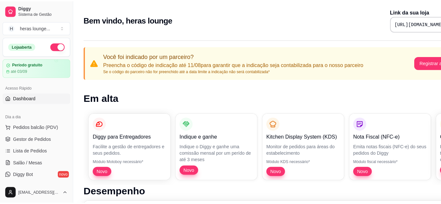
scroll to position [38, 0]
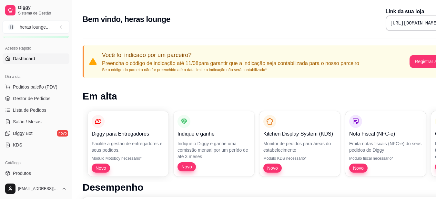
click at [293, 19] on div "Bem vindo, heras lounge Link da sua loja [URL][DOMAIN_NAME]" at bounding box center [270, 19] width 374 height 23
click at [42, 113] on span "Lista de Pedidos" at bounding box center [30, 110] width 34 height 6
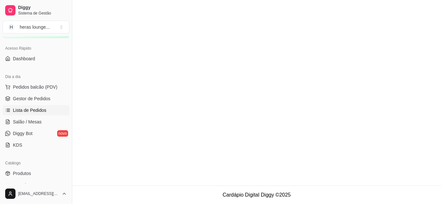
click at [42, 113] on span "Lista de Pedidos" at bounding box center [30, 110] width 34 height 6
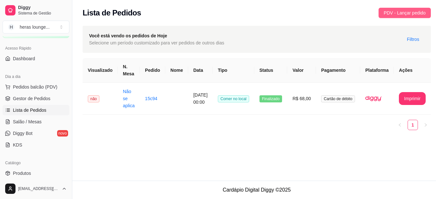
click at [404, 12] on span "PDV - Lançar pedido" at bounding box center [405, 12] width 42 height 7
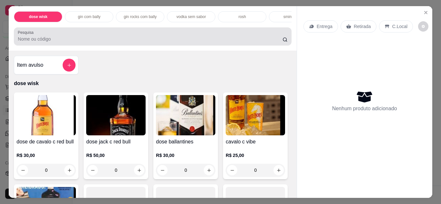
click at [246, 34] on div at bounding box center [152, 36] width 269 height 13
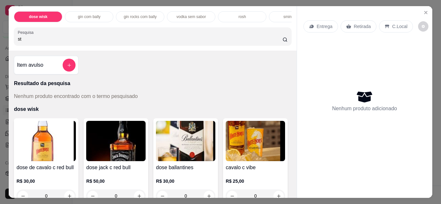
type input "s"
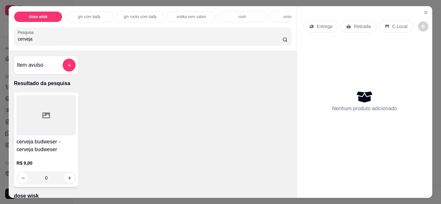
type input "cerveja"
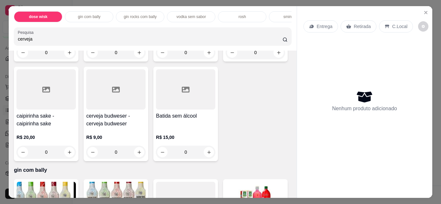
scroll to position [516, 0]
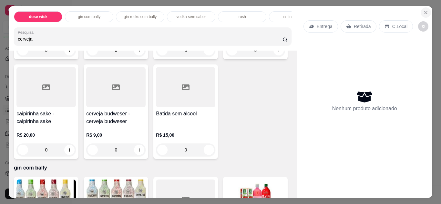
click at [424, 11] on icon "Close" at bounding box center [425, 12] width 3 height 3
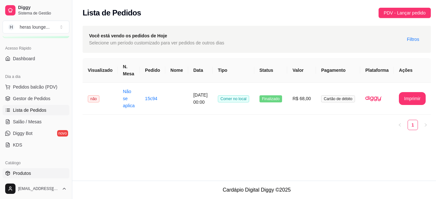
click at [29, 174] on span "Produtos" at bounding box center [22, 173] width 18 height 6
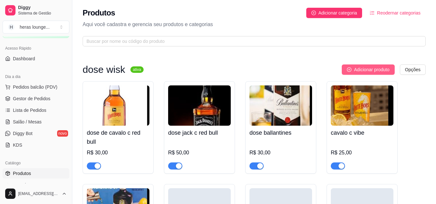
click at [360, 68] on span "Adicionar produto" at bounding box center [371, 69] width 35 height 7
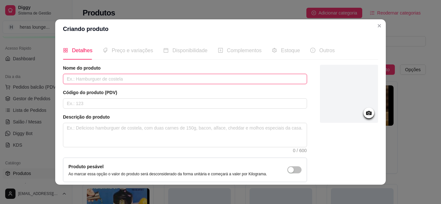
click at [269, 78] on input "text" at bounding box center [185, 79] width 244 height 10
type input "cerveja stela loug neg"
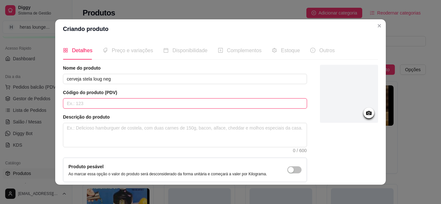
click at [127, 105] on input "text" at bounding box center [185, 103] width 244 height 10
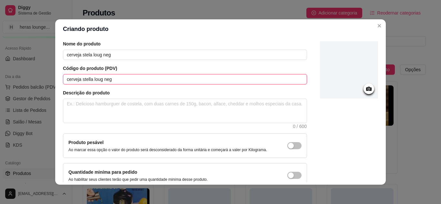
scroll to position [58, 0]
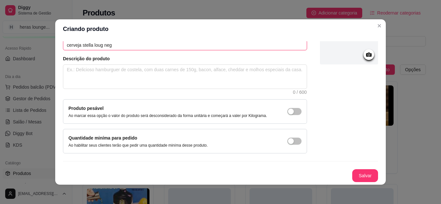
type input "cerveja stella loug neg"
click at [358, 172] on button "Salvar" at bounding box center [365, 175] width 26 height 13
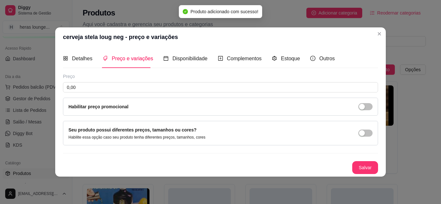
scroll to position [0, 0]
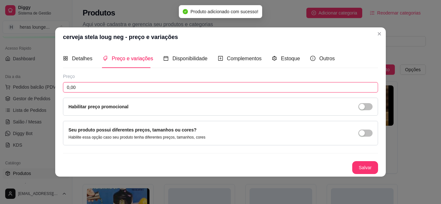
click at [100, 86] on input "0,00" at bounding box center [220, 87] width 315 height 10
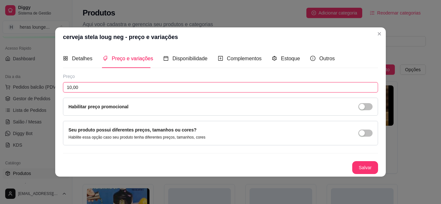
type input "10,00"
click at [363, 168] on button "Salvar" at bounding box center [365, 167] width 26 height 13
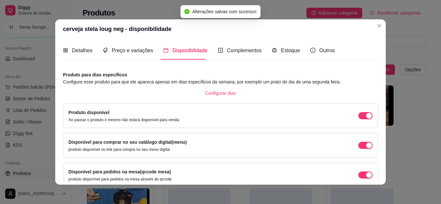
click at [377, 24] on p "Aqui você cadastra e gerencia seu produtos e categorias" at bounding box center [254, 25] width 343 height 8
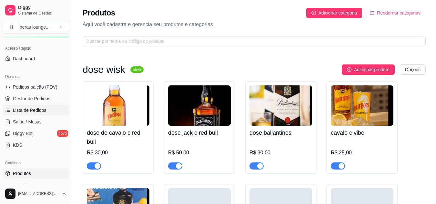
click at [33, 107] on span "Lista de Pedidos" at bounding box center [30, 110] width 34 height 6
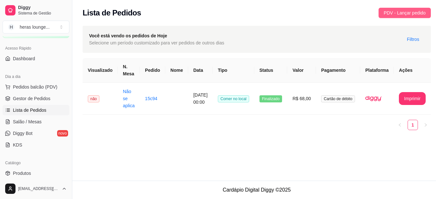
click at [408, 13] on span "PDV - Lançar pedido" at bounding box center [405, 12] width 42 height 7
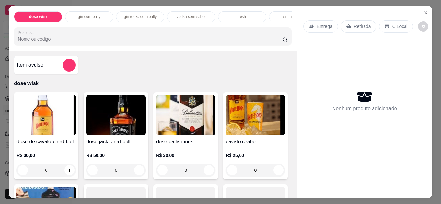
click at [395, 23] on p "C.Local" at bounding box center [399, 26] width 15 height 6
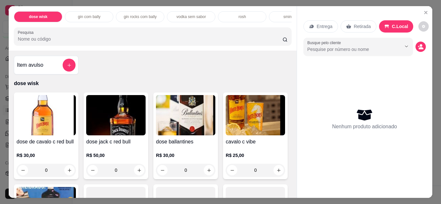
click at [149, 38] on input "Pesquisa" at bounding box center [150, 39] width 264 height 6
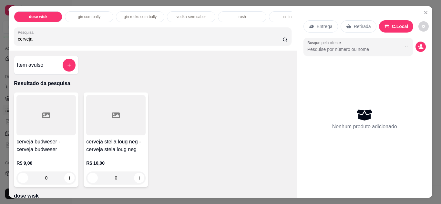
type input "cerveja"
click at [132, 176] on div "0" at bounding box center [115, 178] width 57 height 13
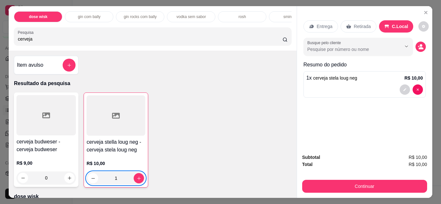
type input "1"
click at [135, 177] on button "increase-product-quantity" at bounding box center [139, 178] width 10 height 10
click at [136, 181] on icon "increase-product-quantity" at bounding box center [138, 178] width 5 height 5
type input "2"
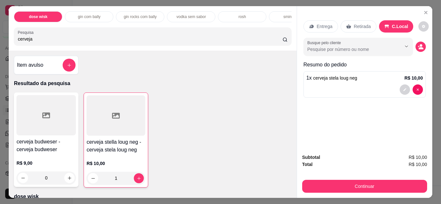
type input "2"
click at [134, 180] on button "increase-product-quantity" at bounding box center [139, 178] width 10 height 10
type input "3"
click at [134, 180] on button "increase-product-quantity" at bounding box center [139, 178] width 10 height 10
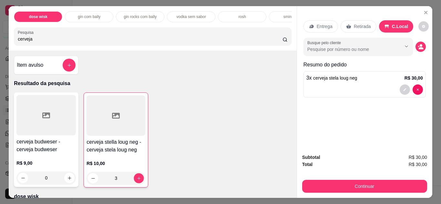
type input "4"
click at [136, 181] on icon "increase-product-quantity" at bounding box center [138, 178] width 5 height 5
type input "5"
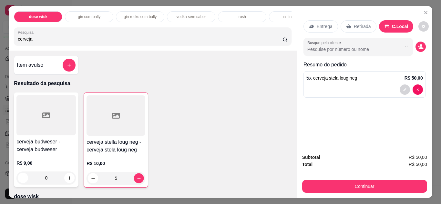
click at [137, 180] on icon "increase-product-quantity" at bounding box center [138, 178] width 3 height 3
type input "6"
click at [91, 181] on icon "decrease-product-quantity" at bounding box center [93, 178] width 5 height 5
type input "5"
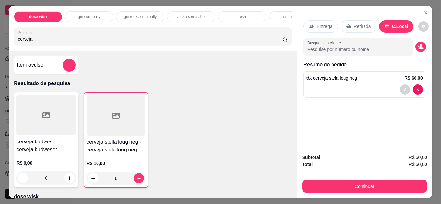
type input "5"
click at [180, 42] on input "cerveja" at bounding box center [150, 39] width 264 height 6
click at [274, 42] on input "cerveja" at bounding box center [150, 39] width 264 height 6
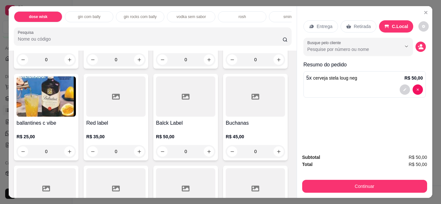
scroll to position [123, 0]
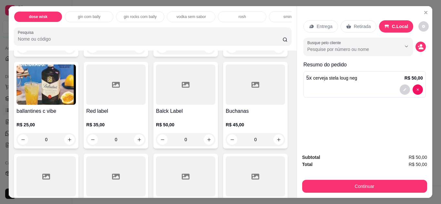
click at [148, 108] on div "Red label R$ 35,00 0" at bounding box center [116, 105] width 65 height 87
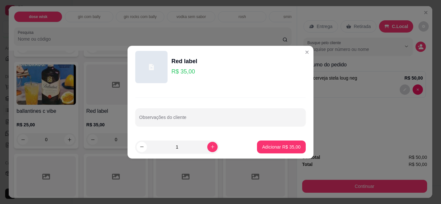
click at [273, 141] on button "Adicionar R$ 35,00" at bounding box center [281, 147] width 49 height 13
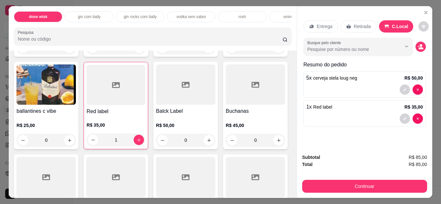
type input "1"
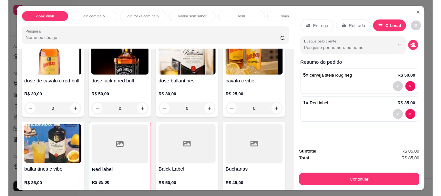
scroll to position [0, 0]
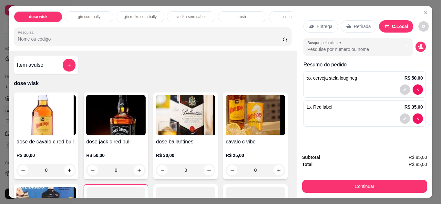
click at [206, 42] on input "Pesquisa" at bounding box center [150, 39] width 264 height 6
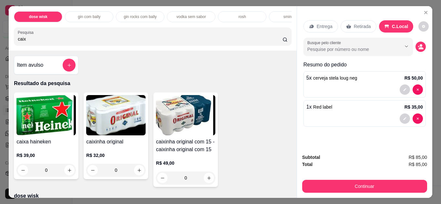
type input "caix"
click at [206, 180] on icon "increase-product-quantity" at bounding box center [208, 178] width 5 height 5
type input "1"
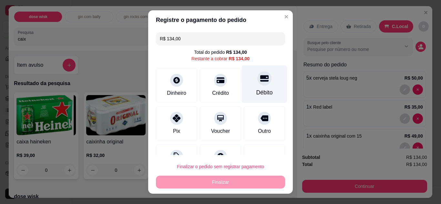
click at [260, 82] on icon at bounding box center [264, 78] width 8 height 6
type input "R$ 0,00"
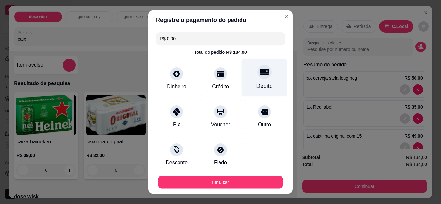
click at [226, 184] on button "Finalizar" at bounding box center [220, 182] width 125 height 13
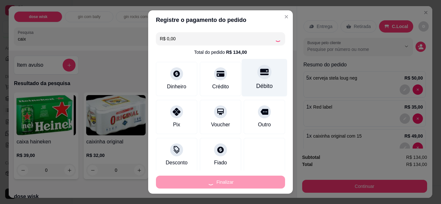
type input "0"
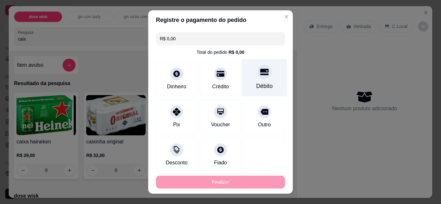
type input "-R$ 134,00"
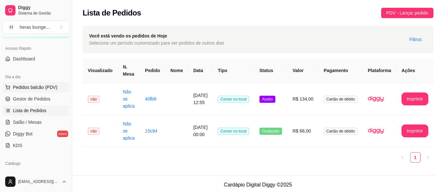
click at [38, 87] on span "Pedidos balcão (PDV)" at bounding box center [35, 87] width 45 height 6
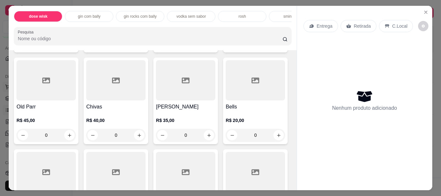
scroll to position [222, 0]
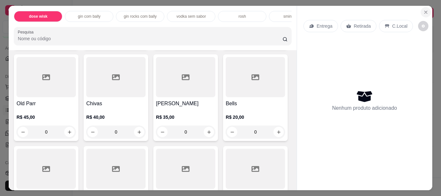
click at [423, 10] on icon "Close" at bounding box center [425, 12] width 5 height 5
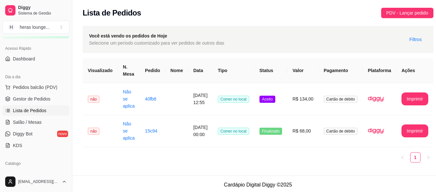
click at [283, 18] on div "Lista de Pedidos PDV - Lançar pedido" at bounding box center [257, 11] width 371 height 22
click at [32, 84] on span "Pedidos balcão (PDV)" at bounding box center [35, 87] width 45 height 6
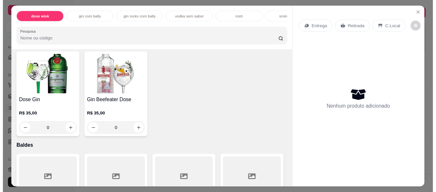
scroll to position [2236, 0]
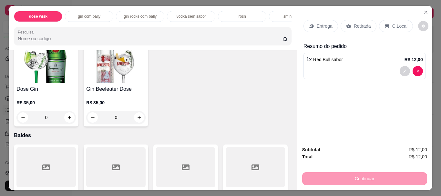
type input "1"
click at [357, 23] on p "Retirada" at bounding box center [362, 26] width 17 height 6
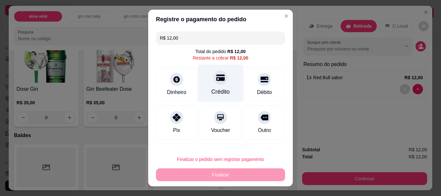
click at [221, 88] on div "Crédito" at bounding box center [220, 84] width 45 height 38
type input "R$ 0,00"
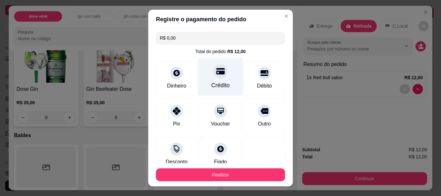
click at [232, 176] on button "Finalizar" at bounding box center [220, 175] width 129 height 13
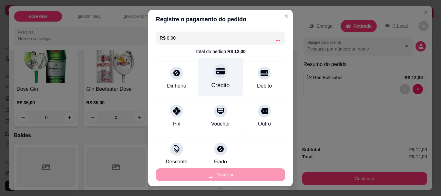
type input "0"
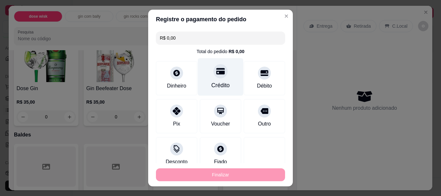
type input "-R$ 12,00"
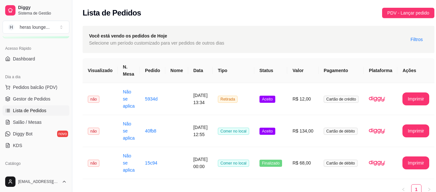
click at [243, 17] on div "Lista de Pedidos PDV - Lançar pedido" at bounding box center [259, 13] width 352 height 10
click at [250, 14] on div "Lista de Pedidos PDV - Lançar pedido" at bounding box center [259, 13] width 352 height 10
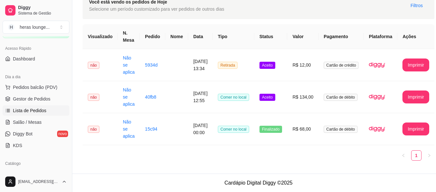
click at [47, 112] on link "Lista de Pedidos" at bounding box center [36, 110] width 67 height 10
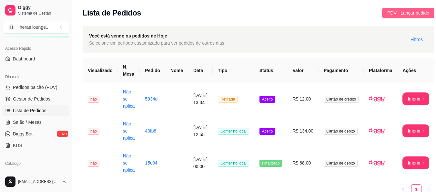
click at [414, 11] on span "PDV - Lançar pedido" at bounding box center [408, 12] width 42 height 7
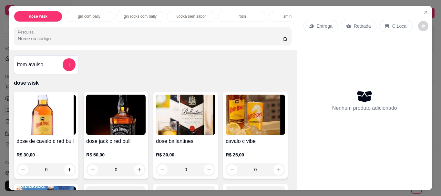
click at [146, 40] on input "Pesquisa" at bounding box center [150, 38] width 264 height 6
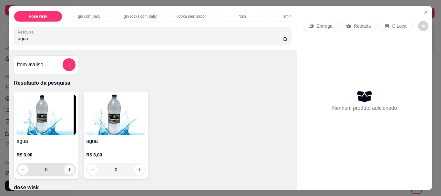
type input "agua"
click at [68, 172] on icon "increase-product-quantity" at bounding box center [69, 170] width 5 height 5
type input "1"
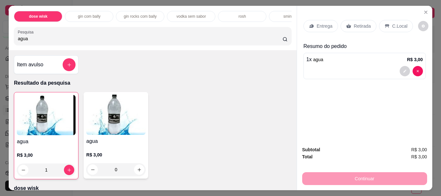
click at [392, 24] on p "C.Local" at bounding box center [399, 26] width 15 height 6
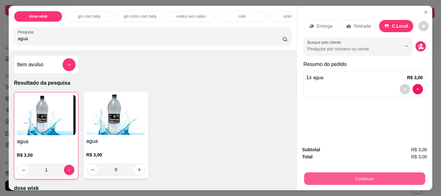
click at [374, 175] on button "Continuar" at bounding box center [364, 179] width 121 height 13
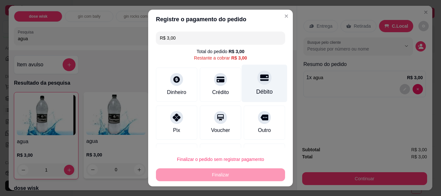
click at [259, 88] on div "Débito" at bounding box center [264, 92] width 16 height 8
type input "R$ 0,00"
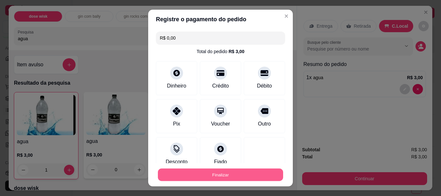
click at [208, 173] on button "Finalizar" at bounding box center [220, 175] width 125 height 13
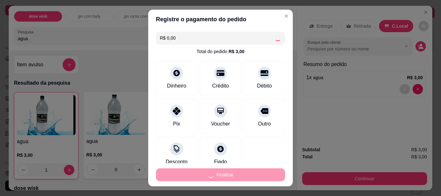
type input "0"
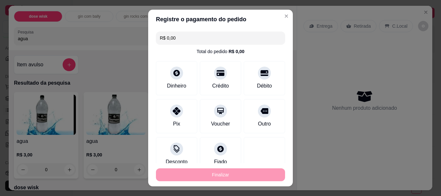
type input "-R$ 3,00"
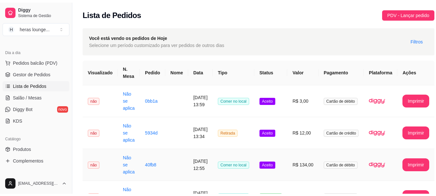
scroll to position [65, 0]
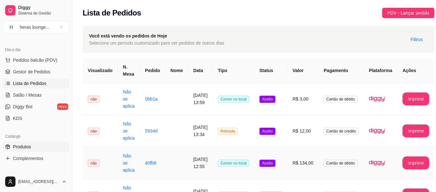
click at [38, 145] on link "Produtos" at bounding box center [36, 146] width 67 height 10
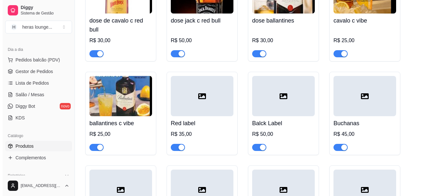
scroll to position [139, 0]
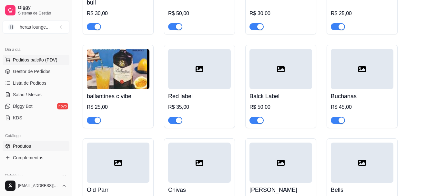
click at [46, 61] on span "Pedidos balcão (PDV)" at bounding box center [35, 60] width 45 height 6
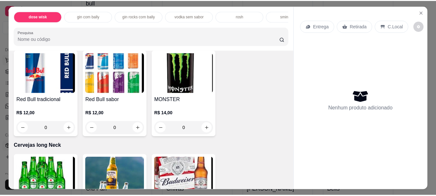
scroll to position [1951, 0]
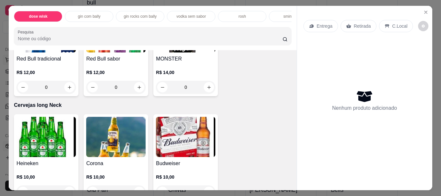
type input "1"
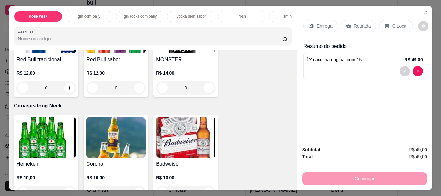
click at [358, 24] on p "Retirada" at bounding box center [362, 26] width 17 height 6
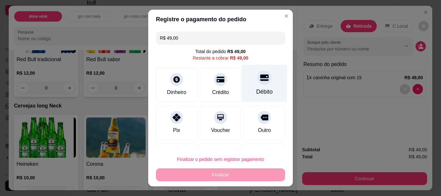
click at [257, 90] on div "Débito" at bounding box center [264, 92] width 16 height 8
type input "R$ 0,00"
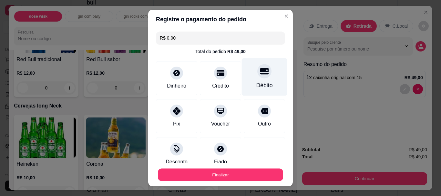
click at [240, 172] on button "Finalizar" at bounding box center [220, 175] width 125 height 13
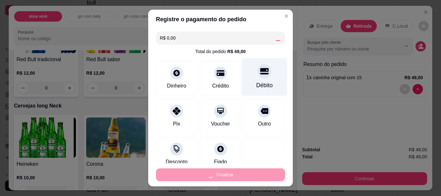
type input "0"
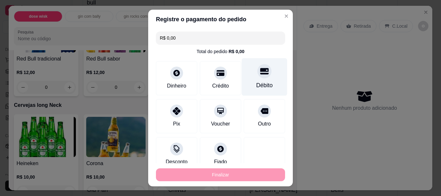
type input "-R$ 49,00"
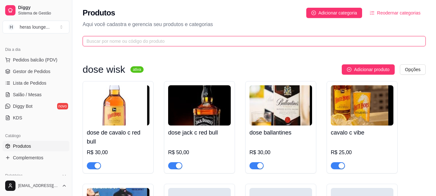
click at [205, 41] on input "text" at bounding box center [251, 41] width 330 height 7
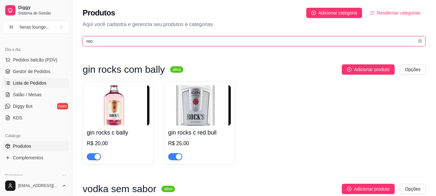
type input "roc"
click at [40, 88] on link "Lista de Pedidos" at bounding box center [36, 83] width 67 height 10
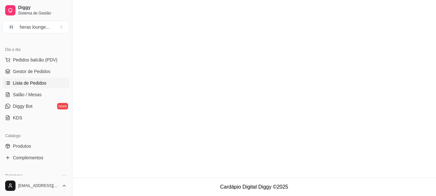
click at [40, 88] on link "Lista de Pedidos" at bounding box center [36, 83] width 67 height 10
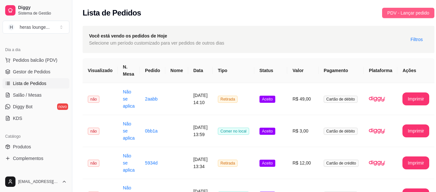
click at [393, 16] on button "PDV - Lançar pedido" at bounding box center [408, 13] width 52 height 10
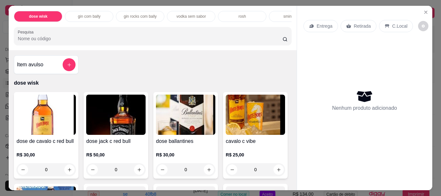
click at [392, 25] on p "C.Local" at bounding box center [399, 26] width 15 height 6
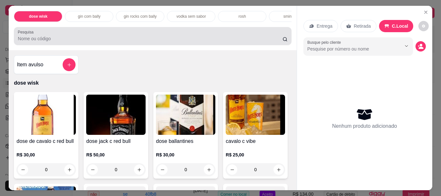
click at [235, 39] on input "Pesquisa" at bounding box center [150, 38] width 264 height 6
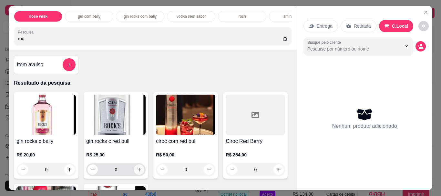
type input "roc"
click at [138, 175] on button "increase-product-quantity" at bounding box center [139, 170] width 10 height 10
type input "1"
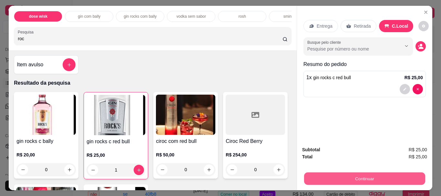
click at [329, 173] on button "Continuar" at bounding box center [364, 179] width 121 height 13
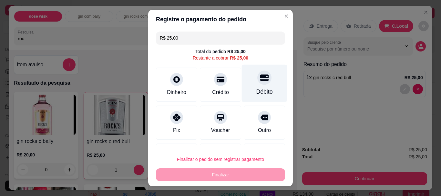
click at [258, 83] on div at bounding box center [264, 78] width 14 height 14
type input "R$ 0,00"
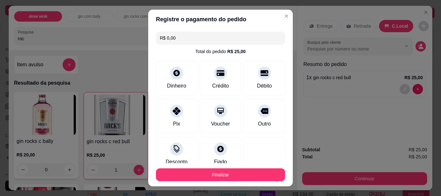
drag, startPoint x: 236, startPoint y: 165, endPoint x: 235, endPoint y: 178, distance: 13.3
click at [235, 178] on footer "Finalizar" at bounding box center [220, 175] width 145 height 23
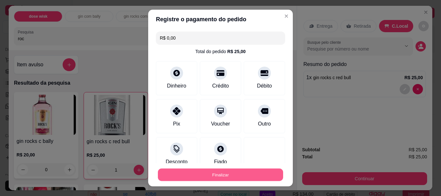
click at [235, 178] on button "Finalizar" at bounding box center [220, 175] width 125 height 13
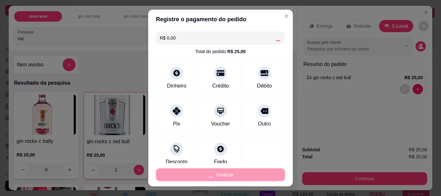
type input "0"
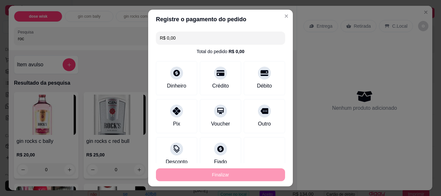
type input "-R$ 25,00"
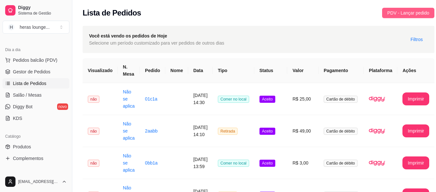
click at [394, 11] on span "PDV - Lançar pedido" at bounding box center [408, 12] width 42 height 7
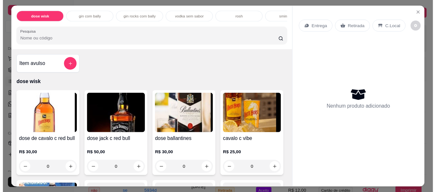
scroll to position [17, 0]
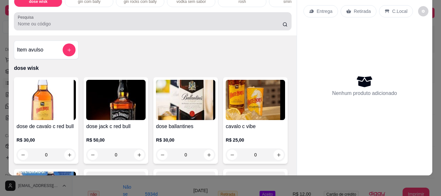
click at [223, 18] on div at bounding box center [152, 21] width 269 height 13
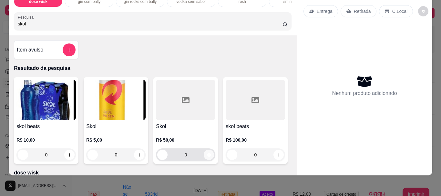
type input "skol"
click at [210, 157] on button "increase-product-quantity" at bounding box center [209, 155] width 10 height 10
type input "1"
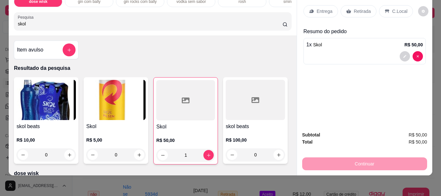
click at [364, 51] on div at bounding box center [364, 56] width 116 height 10
click at [402, 5] on div "C.Local" at bounding box center [396, 11] width 34 height 12
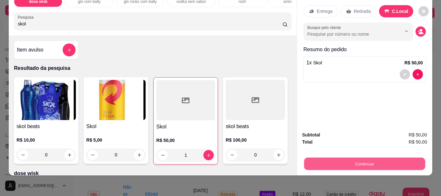
click at [395, 163] on button "Continuar" at bounding box center [364, 164] width 121 height 13
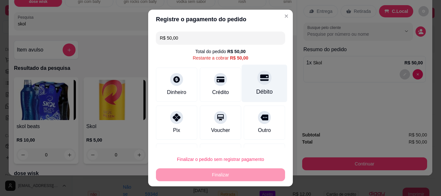
click at [243, 72] on div "Débito" at bounding box center [264, 84] width 45 height 38
type input "R$ 0,00"
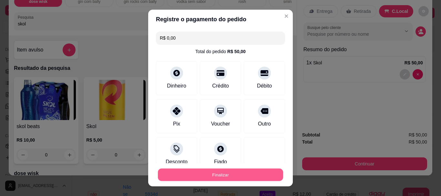
click at [209, 178] on button "Finalizar" at bounding box center [220, 175] width 125 height 13
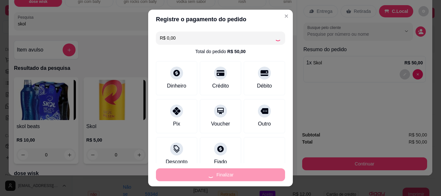
type input "0"
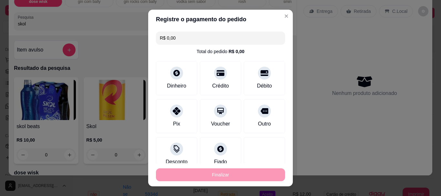
type input "-R$ 50,00"
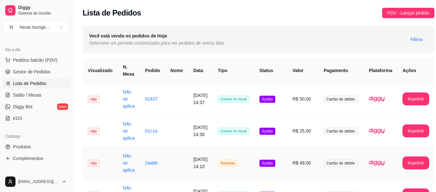
scroll to position [162, 0]
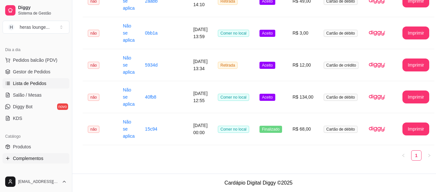
click at [4, 158] on link "Complementos" at bounding box center [36, 158] width 67 height 10
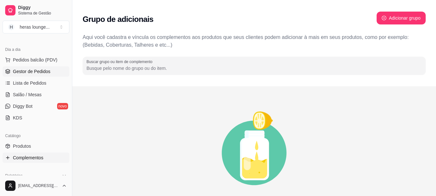
click at [50, 72] on link "Gestor de Pedidos" at bounding box center [36, 71] width 67 height 10
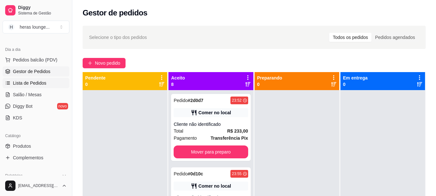
click at [50, 81] on link "Lista de Pedidos" at bounding box center [36, 83] width 67 height 10
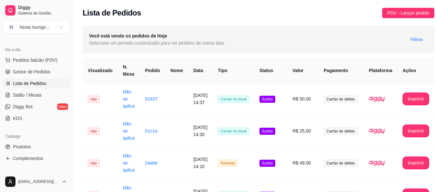
click at [50, 81] on link "Lista de Pedidos" at bounding box center [36, 83] width 67 height 10
click at [390, 16] on button "PDV - Lançar pedido" at bounding box center [408, 13] width 52 height 10
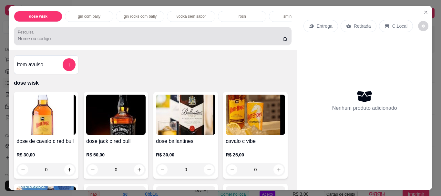
click at [255, 34] on div at bounding box center [152, 36] width 269 height 13
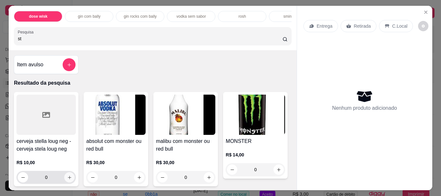
type input "st"
click at [69, 177] on button "increase-product-quantity" at bounding box center [70, 178] width 10 height 10
type input "1"
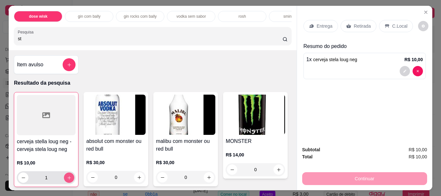
click at [69, 177] on button "increase-product-quantity" at bounding box center [69, 178] width 10 height 10
type input "2"
click at [400, 23] on p "C.Local" at bounding box center [399, 26] width 15 height 6
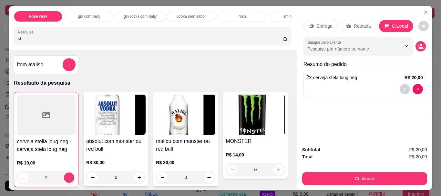
click at [206, 42] on input "st" at bounding box center [150, 38] width 264 height 6
type input "s"
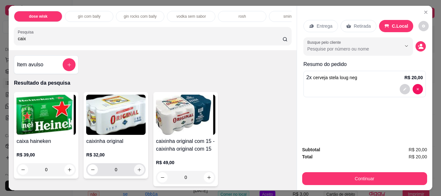
type input "caix"
click at [138, 172] on icon "increase-product-quantity" at bounding box center [139, 170] width 4 height 4
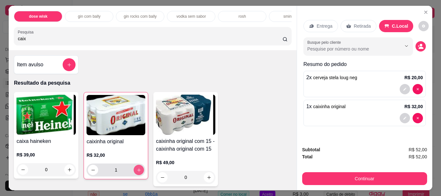
type input "1"
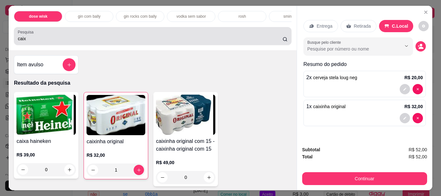
click at [147, 43] on div "caix" at bounding box center [152, 36] width 269 height 13
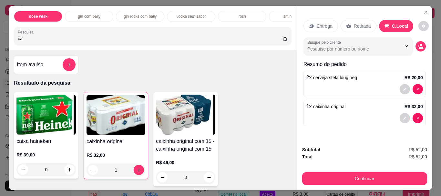
type input "c"
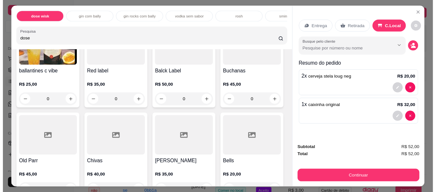
scroll to position [365, 0]
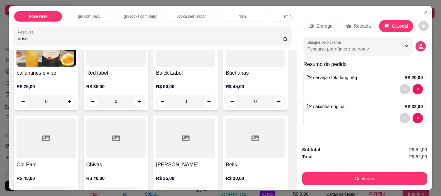
type input "dose"
click at [142, 103] on icon "increase-product-quantity" at bounding box center [139, 101] width 5 height 5
type input "1"
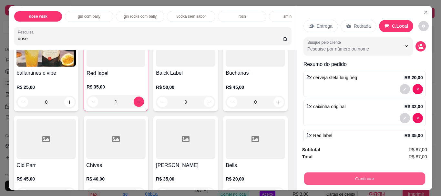
click at [340, 181] on button "Continuar" at bounding box center [364, 179] width 121 height 13
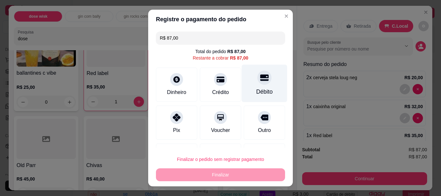
click at [255, 86] on div "Débito" at bounding box center [264, 84] width 45 height 38
type input "R$ 0,00"
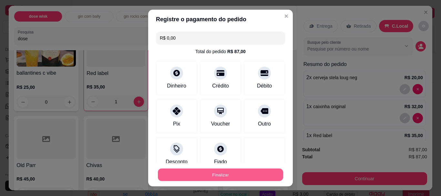
click at [233, 180] on button "Finalizar" at bounding box center [220, 175] width 125 height 13
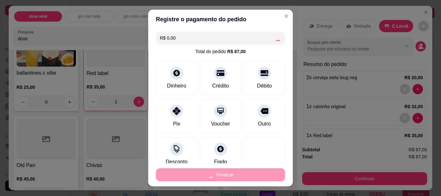
type input "0"
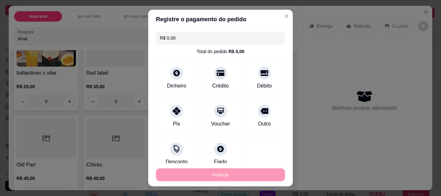
type input "-R$ 87,00"
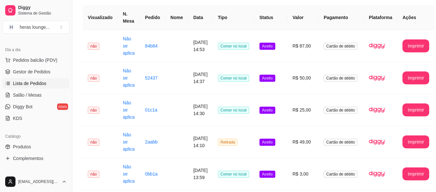
scroll to position [40, 0]
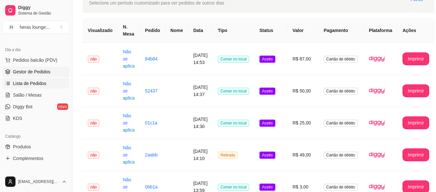
click at [44, 70] on span "Gestor de Pedidos" at bounding box center [31, 71] width 37 height 6
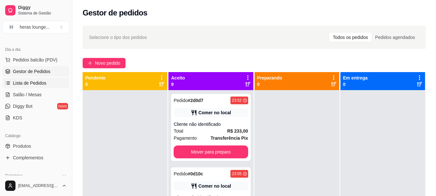
click at [20, 87] on link "Lista de Pedidos" at bounding box center [36, 83] width 67 height 10
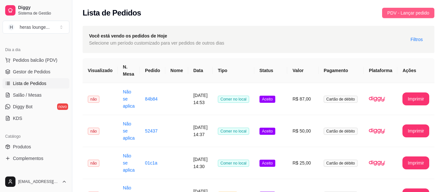
click at [402, 9] on span "PDV - Lançar pedido" at bounding box center [408, 12] width 42 height 7
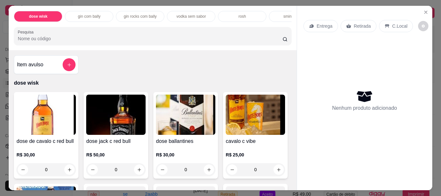
click at [234, 42] on input "Pesquisa" at bounding box center [150, 38] width 264 height 6
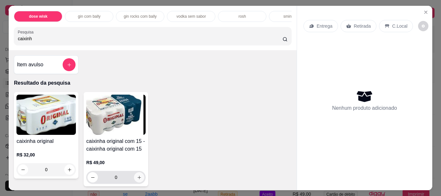
type input "caixinh"
click at [138, 180] on icon "increase-product-quantity" at bounding box center [139, 177] width 5 height 5
type input "1"
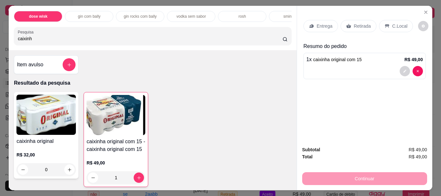
click at [399, 27] on div "C.Local" at bounding box center [396, 26] width 34 height 12
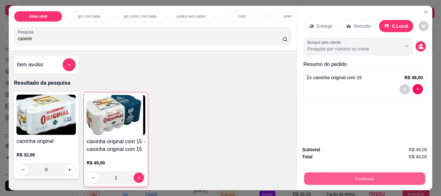
click at [374, 174] on button "Continuar" at bounding box center [364, 179] width 121 height 13
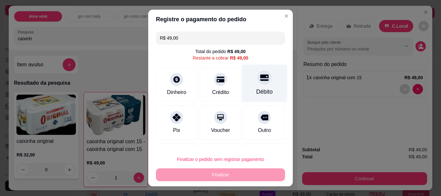
click at [250, 71] on div "Débito" at bounding box center [264, 84] width 45 height 38
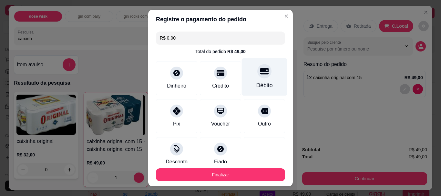
type input "R$ 0,00"
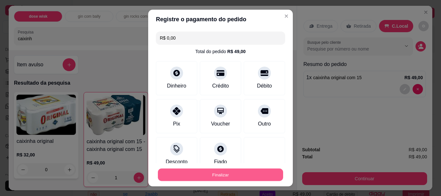
click at [204, 175] on button "Finalizar" at bounding box center [220, 175] width 125 height 13
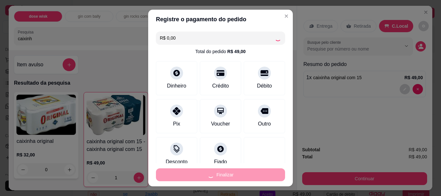
type input "0"
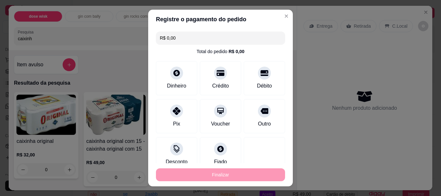
type input "-R$ 49,00"
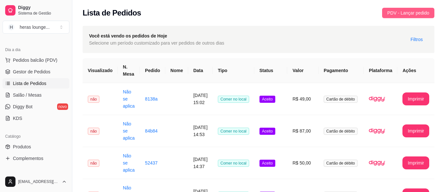
click at [390, 9] on button "PDV - Lançar pedido" at bounding box center [408, 13] width 52 height 10
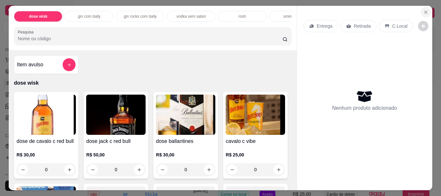
click at [422, 13] on button "Close" at bounding box center [425, 12] width 10 height 10
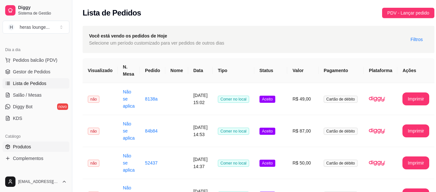
click at [39, 143] on link "Produtos" at bounding box center [36, 146] width 67 height 10
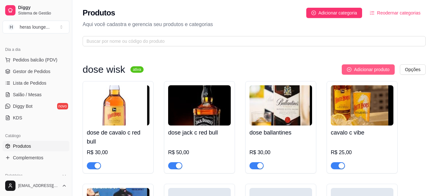
click at [363, 65] on button "Adicionar produto" at bounding box center [368, 70] width 53 height 10
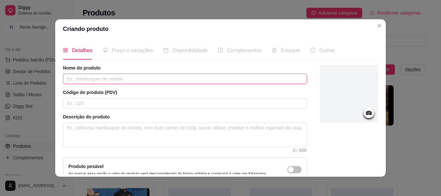
click at [270, 81] on input "text" at bounding box center [185, 79] width 244 height 10
type input "combo chanceler"
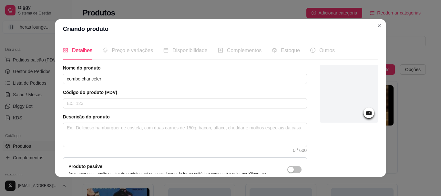
click at [239, 98] on div "Código do produto (PDV)" at bounding box center [185, 98] width 244 height 19
click at [235, 106] on input "text" at bounding box center [185, 103] width 244 height 10
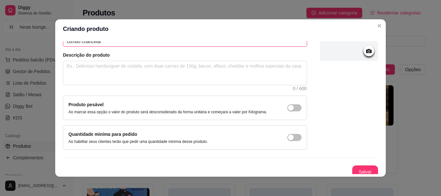
scroll to position [66, 0]
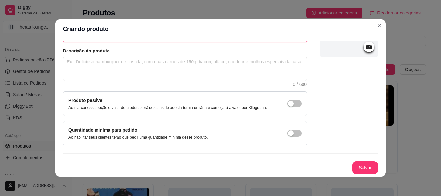
type input "combo chancelar"
click at [352, 173] on button "Salvar" at bounding box center [365, 168] width 26 height 13
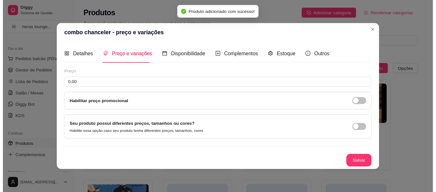
scroll to position [0, 0]
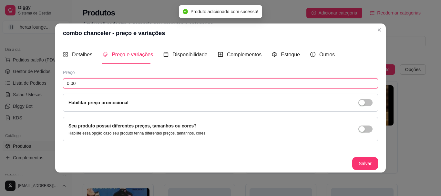
click at [171, 83] on input "0,00" at bounding box center [220, 83] width 315 height 10
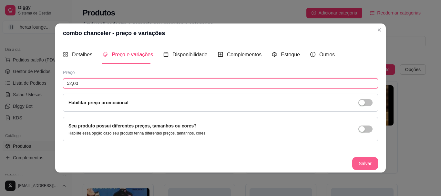
type input "52,00"
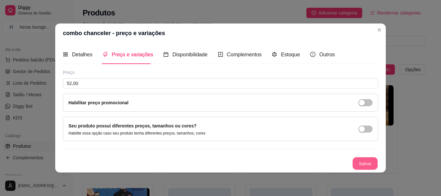
click at [356, 161] on button "Salvar" at bounding box center [364, 163] width 25 height 13
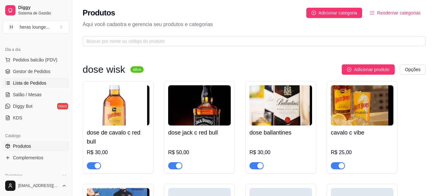
click at [43, 85] on span "Lista de Pedidos" at bounding box center [30, 83] width 34 height 6
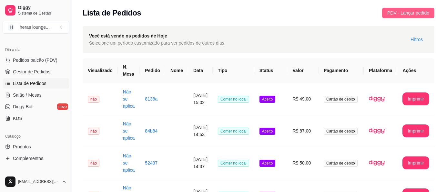
click at [394, 17] on button "PDV - Lançar pedido" at bounding box center [408, 13] width 52 height 10
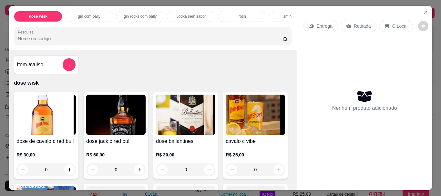
click at [384, 24] on icon at bounding box center [386, 26] width 5 height 5
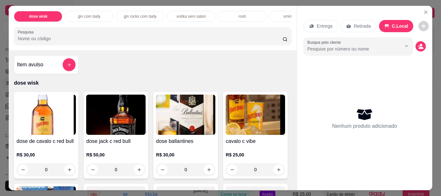
click at [255, 39] on input "Pesquisa" at bounding box center [150, 38] width 264 height 6
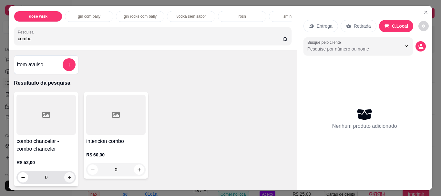
type input "combo"
click at [67, 180] on icon "increase-product-quantity" at bounding box center [69, 177] width 5 height 5
type input "1"
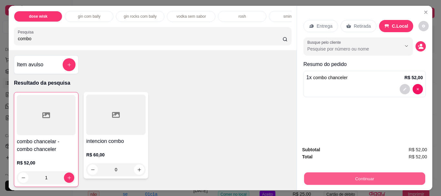
click at [326, 174] on button "Continuar" at bounding box center [364, 179] width 121 height 13
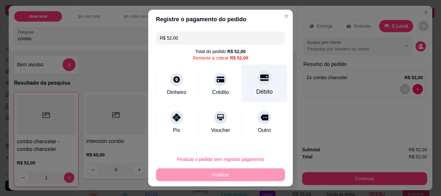
click at [259, 82] on div at bounding box center [264, 78] width 14 height 14
type input "R$ 0,00"
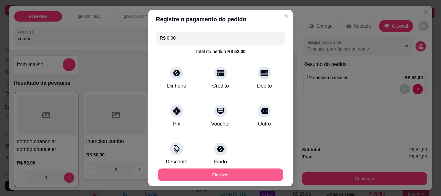
click at [235, 177] on button "Finalizar" at bounding box center [220, 175] width 125 height 13
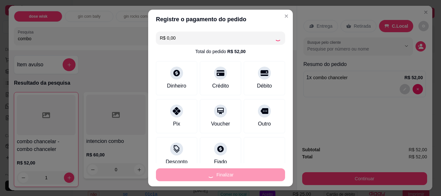
type input "0"
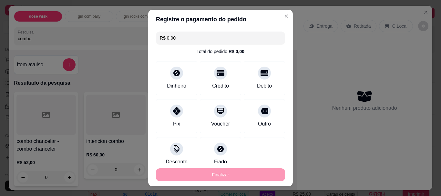
type input "-R$ 52,00"
